Goal: Task Accomplishment & Management: Manage account settings

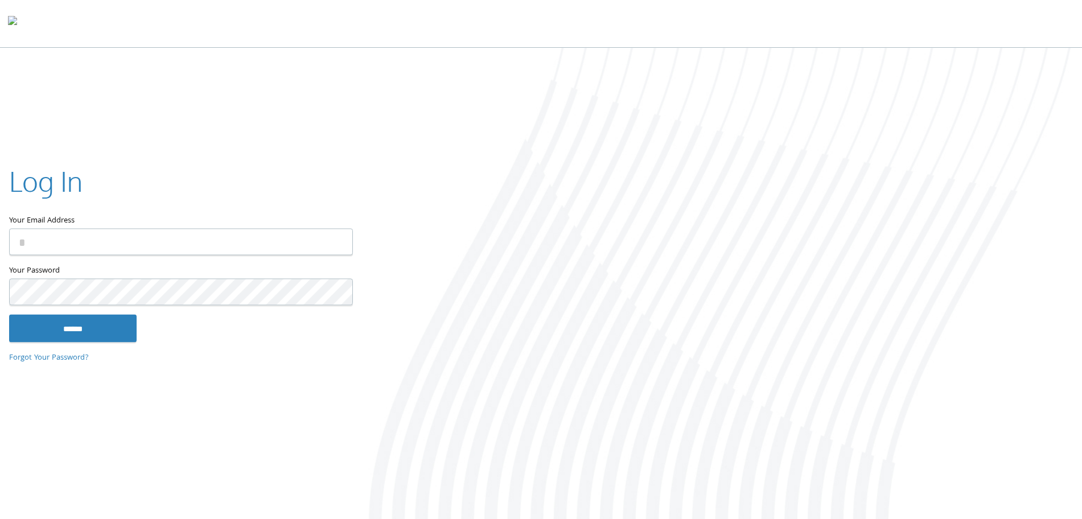
click at [63, 238] on input "Your Email Address" at bounding box center [181, 242] width 344 height 27
type input "**********"
click at [66, 333] on input "******" at bounding box center [73, 328] width 128 height 27
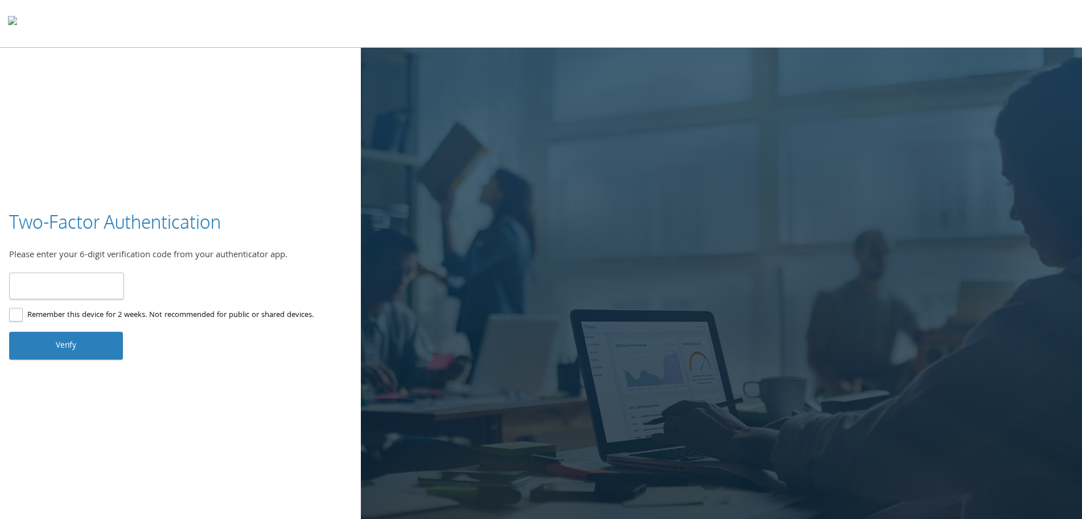
type input "******"
